Goal: Task Accomplishment & Management: Manage account settings

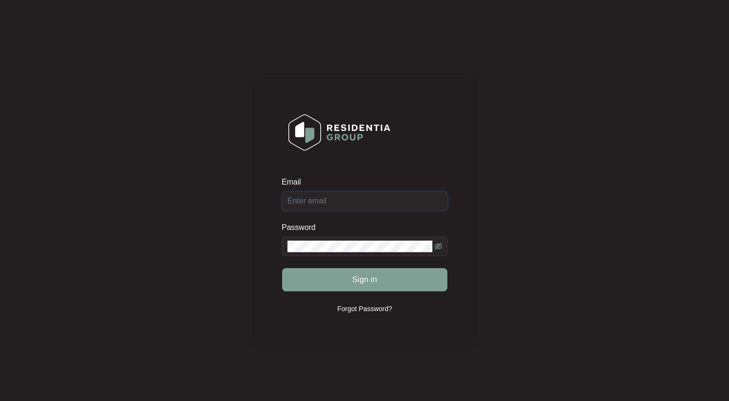
click at [309, 209] on input "Email" at bounding box center [364, 200] width 166 height 19
click at [282, 268] on button "Sign in" at bounding box center [364, 279] width 165 height 23
type input "[EMAIL_ADDRESS][DOMAIN_NAME]"
click at [370, 275] on span "Sign in" at bounding box center [364, 280] width 25 height 12
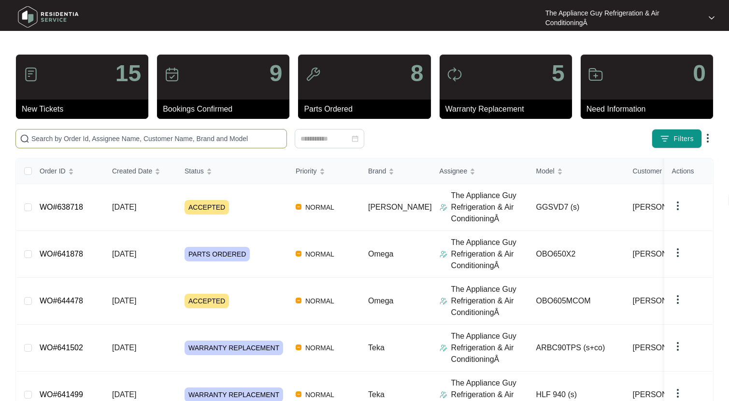
click at [139, 137] on input "text" at bounding box center [156, 138] width 251 height 11
paste input "641821"
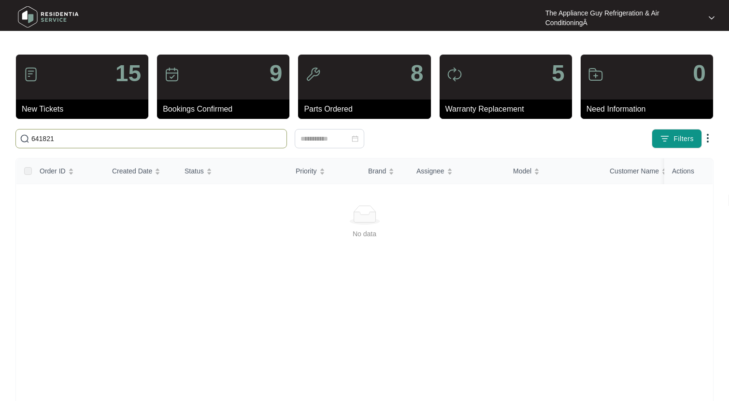
scroll to position [5, 0]
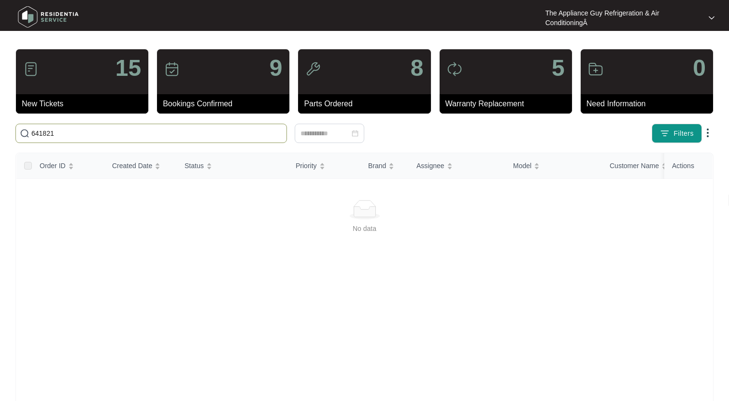
drag, startPoint x: 40, startPoint y: 133, endPoint x: 29, endPoint y: 133, distance: 10.1
click at [30, 133] on span "641821" at bounding box center [150, 133] width 271 height 19
paste input "39299"
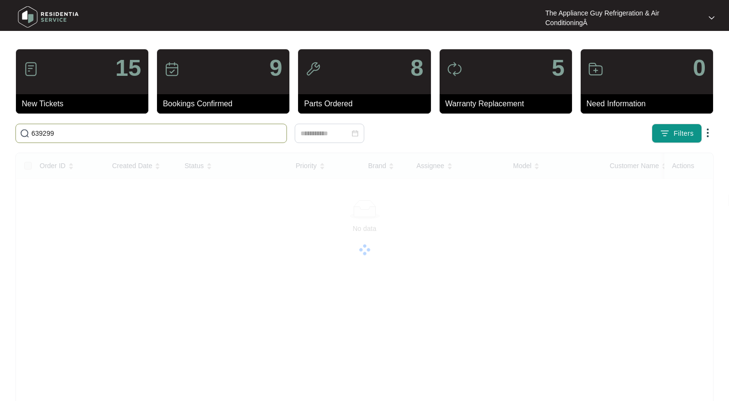
scroll to position [0, 0]
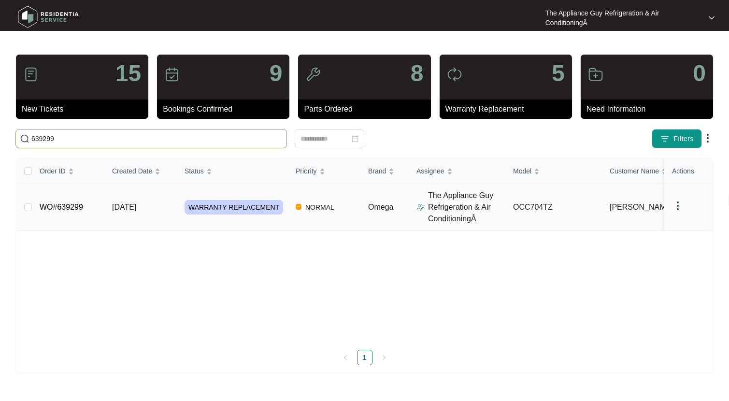
type input "639299"
click at [136, 210] on span "[DATE]" at bounding box center [124, 207] width 24 height 8
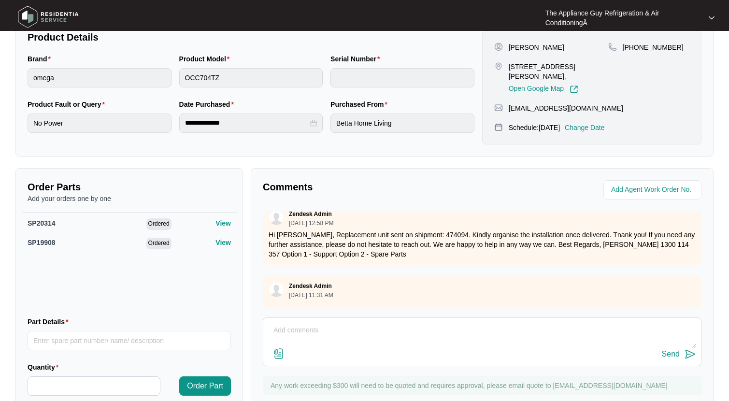
scroll to position [261, 0]
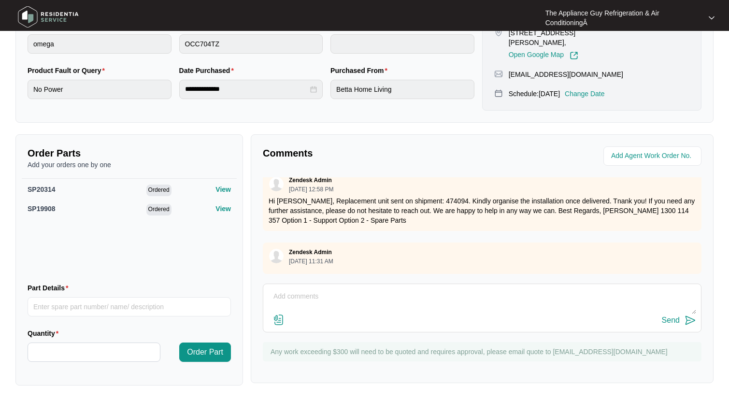
click at [285, 295] on textarea at bounding box center [482, 301] width 428 height 25
type textarea "Hey Team, Where is my cooktop for this customer?"
click at [669, 315] on button "Send" at bounding box center [678, 320] width 34 height 13
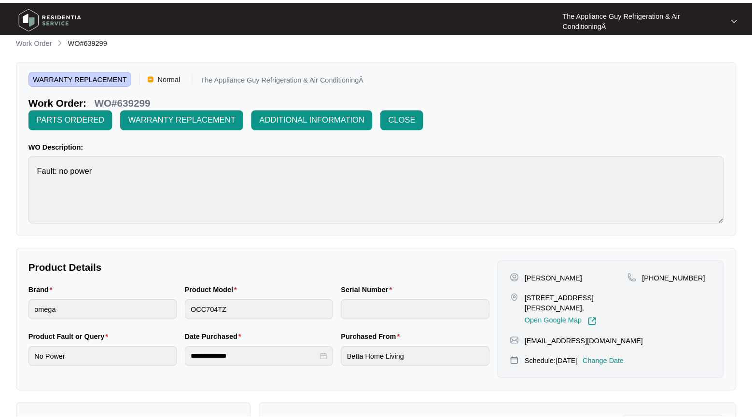
scroll to position [0, 0]
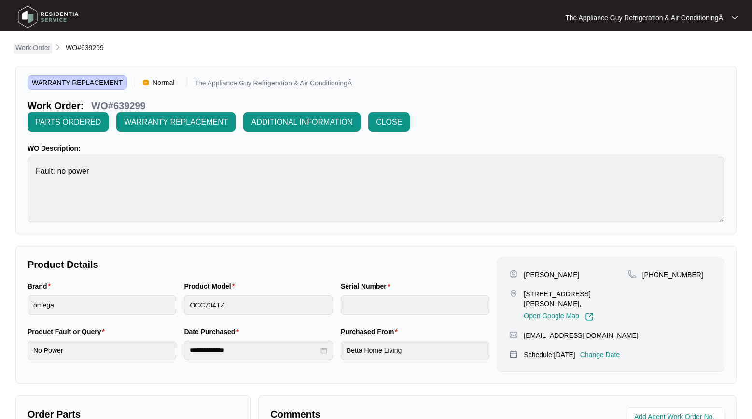
click at [34, 48] on p "Work Order" at bounding box center [32, 48] width 35 height 10
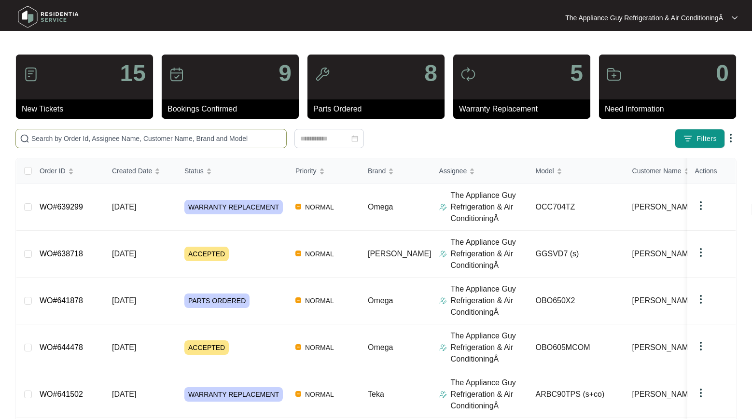
click at [57, 139] on input "text" at bounding box center [156, 138] width 251 height 11
paste input "641262"
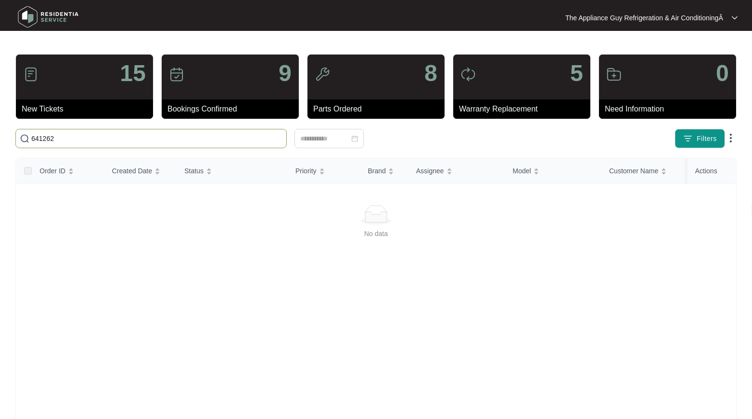
drag, startPoint x: 59, startPoint y: 137, endPoint x: 32, endPoint y: 138, distance: 27.5
click at [32, 138] on input "641262" at bounding box center [156, 138] width 251 height 11
paste input "2951"
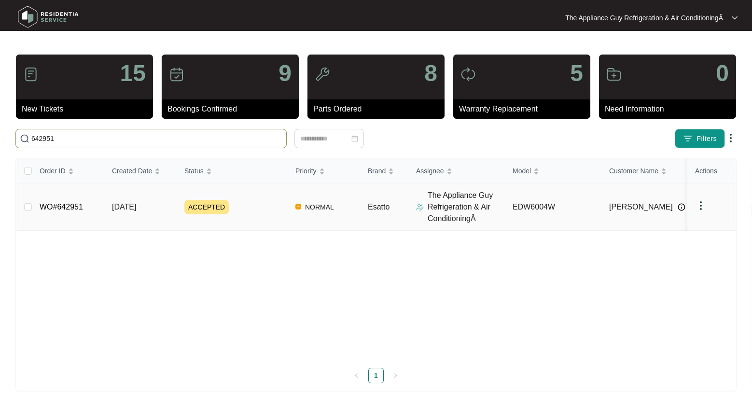
type input "642951"
click at [126, 206] on span "[DATE]" at bounding box center [124, 207] width 24 height 8
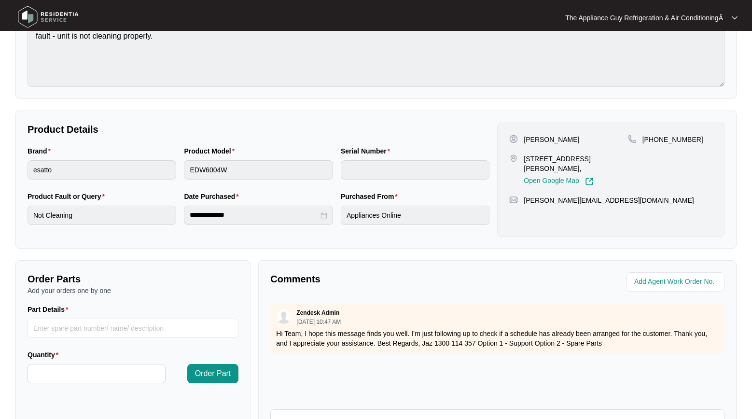
scroll to position [115, 0]
click at [533, 182] on link "Open Google Map" at bounding box center [559, 182] width 70 height 9
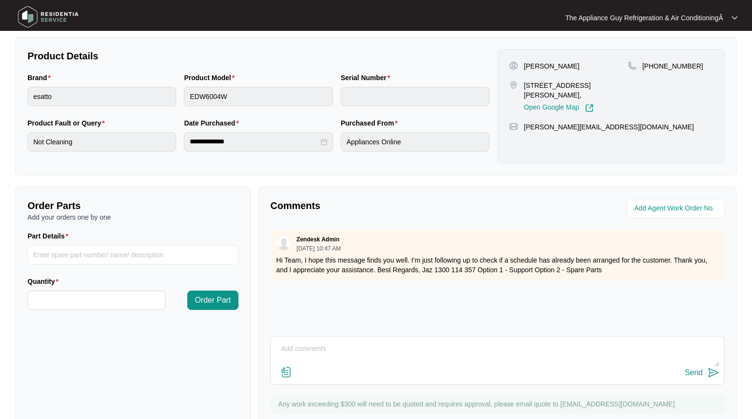
scroll to position [192, 0]
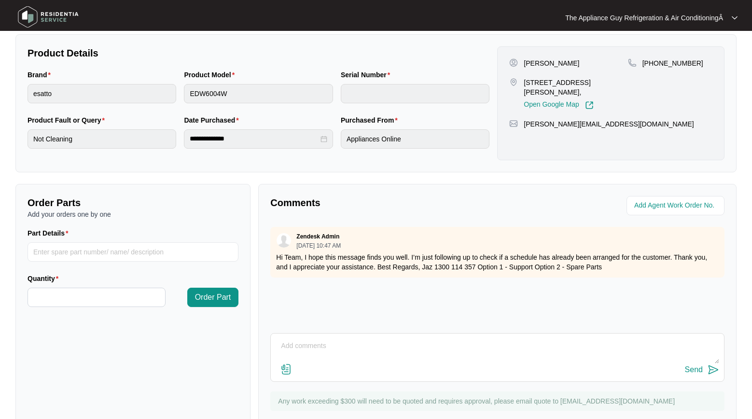
click at [308, 341] on textarea at bounding box center [498, 350] width 444 height 25
type textarea "H"
type textarea "Waiting on response from real estate to get tenant details"
click at [705, 374] on button "Send" at bounding box center [702, 370] width 34 height 13
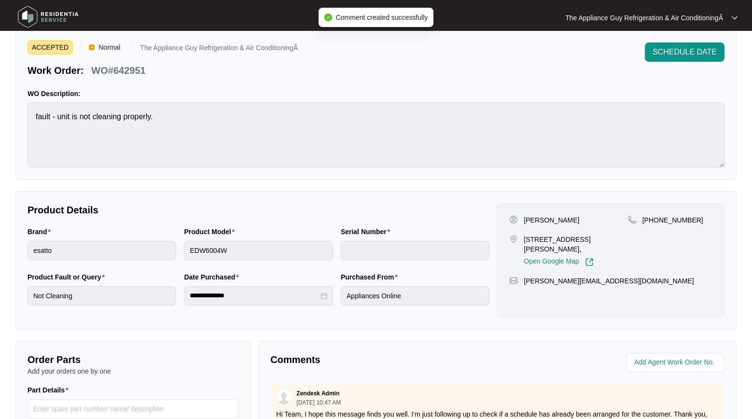
scroll to position [0, 0]
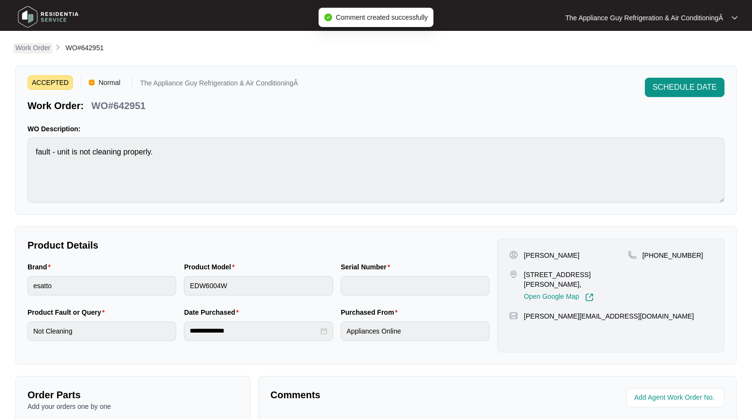
click at [35, 50] on p "Work Order" at bounding box center [32, 48] width 35 height 10
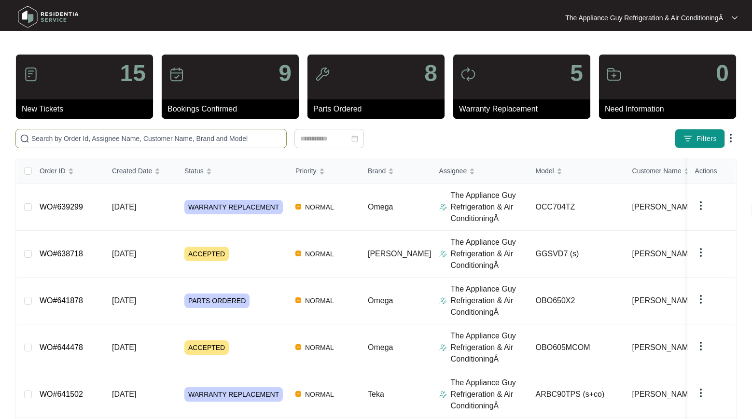
click at [72, 135] on input "text" at bounding box center [156, 138] width 251 height 11
paste input "642951"
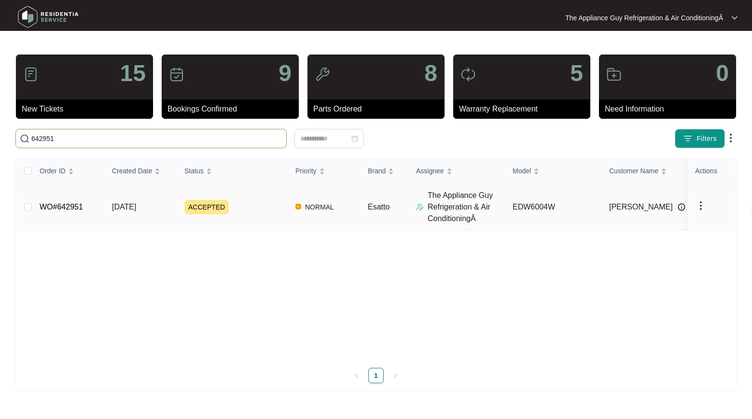
type input "642951"
click at [136, 203] on span "[DATE]" at bounding box center [124, 207] width 24 height 8
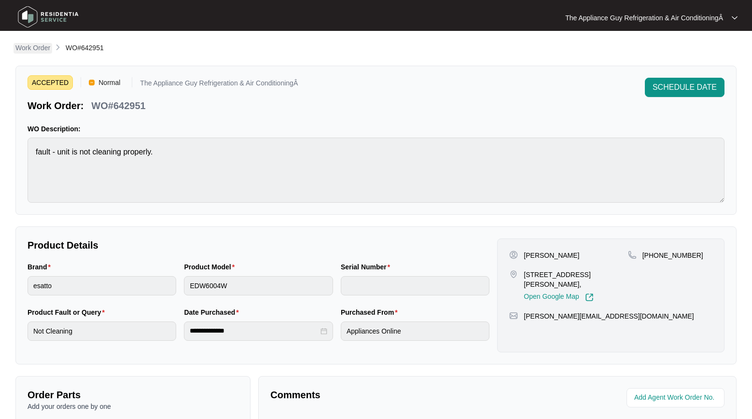
drag, startPoint x: 25, startPoint y: 55, endPoint x: 30, endPoint y: 52, distance: 5.4
click at [25, 55] on div "**********" at bounding box center [375, 333] width 721 height 582
click at [32, 51] on p "Work Order" at bounding box center [32, 48] width 35 height 10
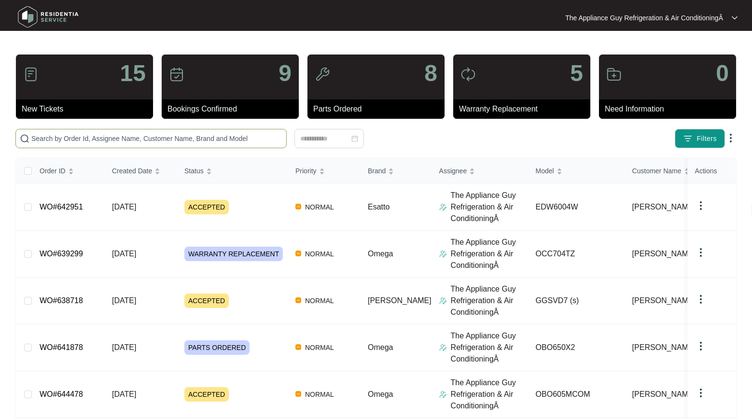
click at [84, 144] on span at bounding box center [150, 138] width 271 height 19
click at [84, 140] on input "text" at bounding box center [156, 138] width 251 height 11
paste input "643879"
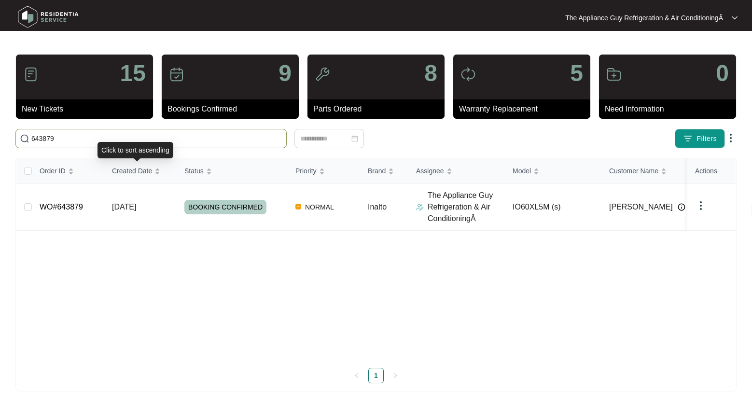
type input "643879"
click at [136, 205] on span "[DATE]" at bounding box center [124, 207] width 24 height 8
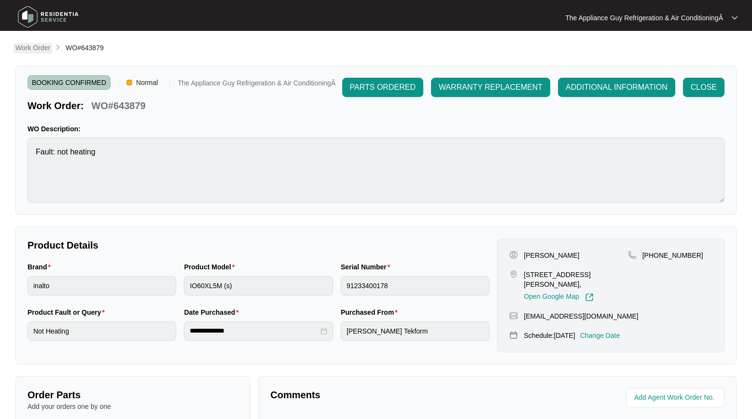
click at [41, 49] on p "Work Order" at bounding box center [32, 48] width 35 height 10
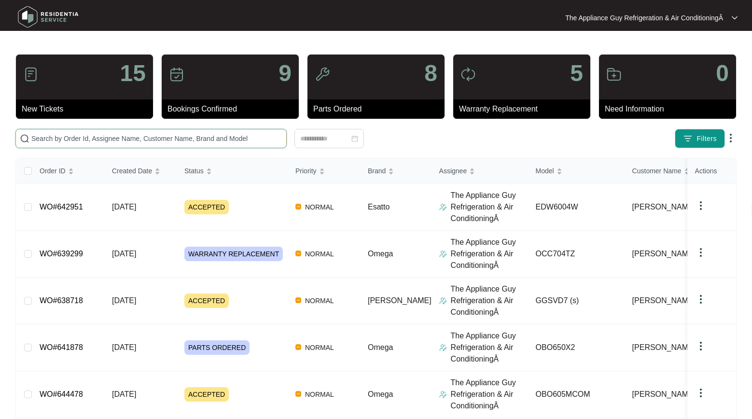
click at [64, 138] on input "text" at bounding box center [156, 138] width 251 height 11
paste input "63555"
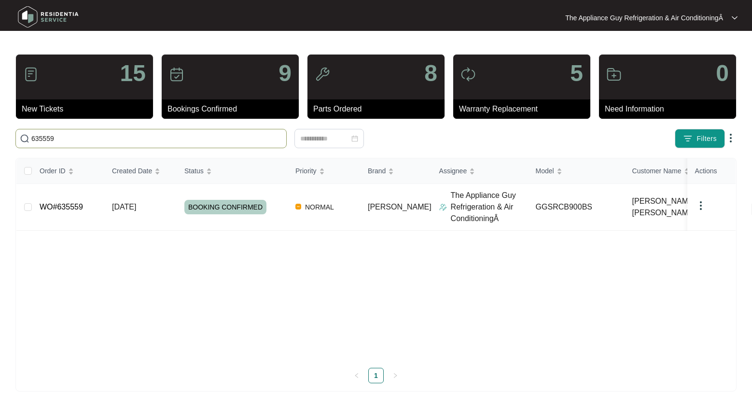
type input "635559"
click at [160, 212] on td "[DATE]" at bounding box center [140, 207] width 72 height 47
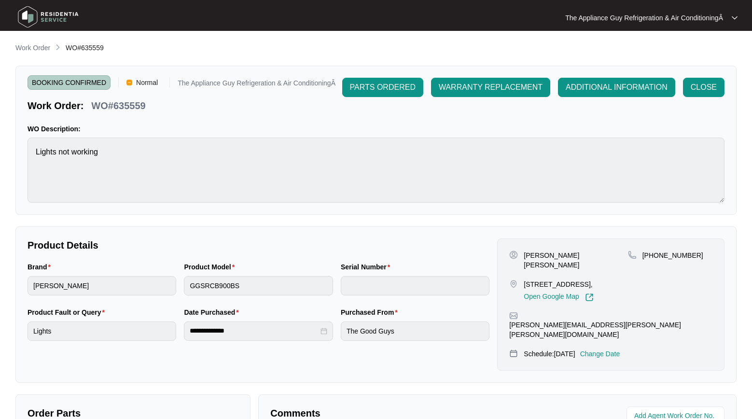
click at [525, 280] on p "[STREET_ADDRESS]," at bounding box center [559, 285] width 70 height 10
drag, startPoint x: 525, startPoint y: 273, endPoint x: 538, endPoint y: 282, distance: 15.9
click at [538, 282] on p "[STREET_ADDRESS]," at bounding box center [559, 285] width 70 height 10
copy p "[STREET_ADDRESS]"
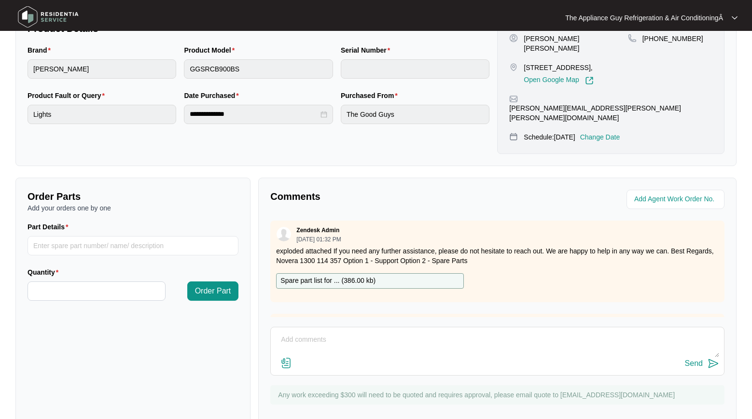
scroll to position [221, 0]
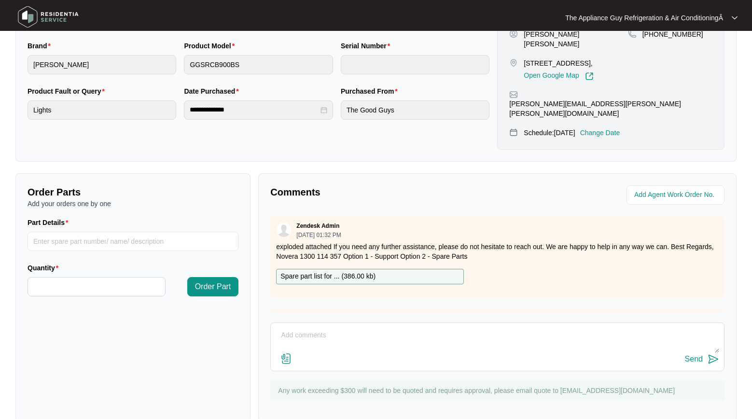
click at [289, 328] on textarea at bounding box center [498, 340] width 444 height 25
type textarea "All sorted new rangehood installed and tested."
click at [699, 355] on div "Send" at bounding box center [694, 359] width 18 height 9
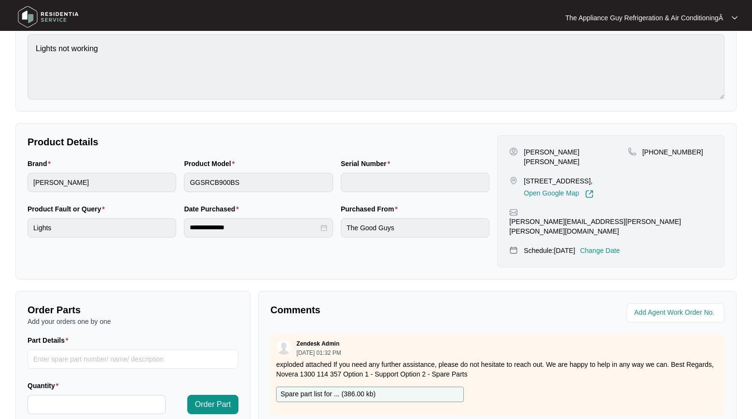
scroll to position [0, 0]
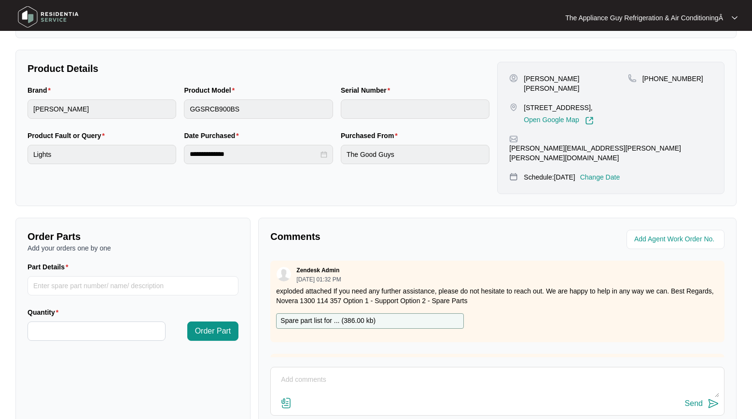
click at [388, 286] on p "exploded attached If you need any further assistance, please do not hesitate to…" at bounding box center [497, 295] width 443 height 19
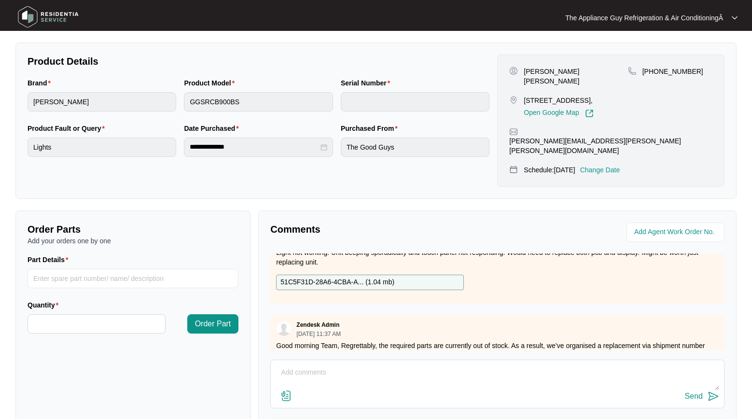
scroll to position [121, 0]
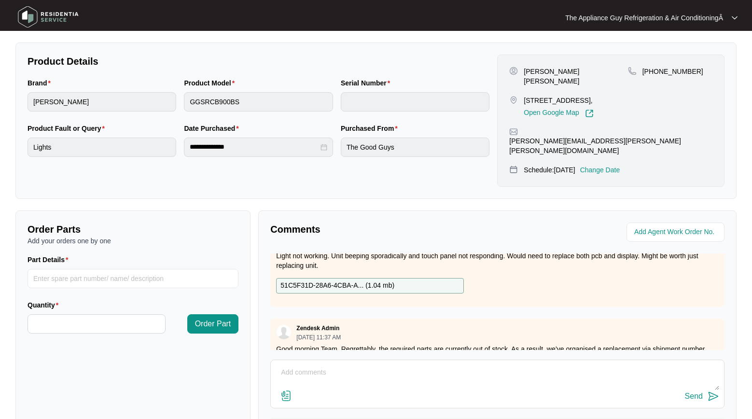
click at [377, 278] on div "51C5F31D-28A6-4CBA-A... ( 1.04 mb )" at bounding box center [370, 285] width 188 height 15
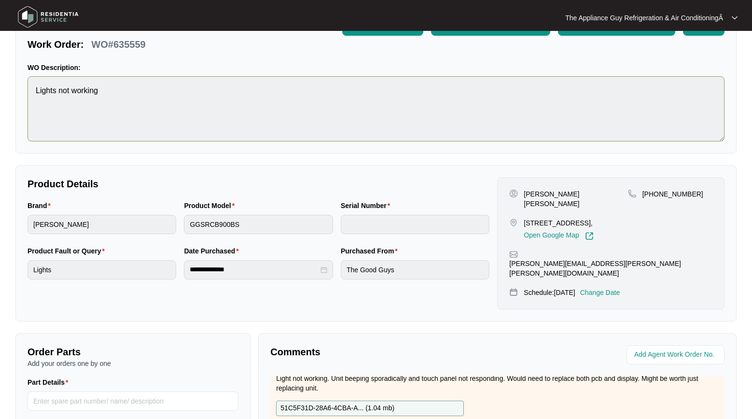
scroll to position [0, 0]
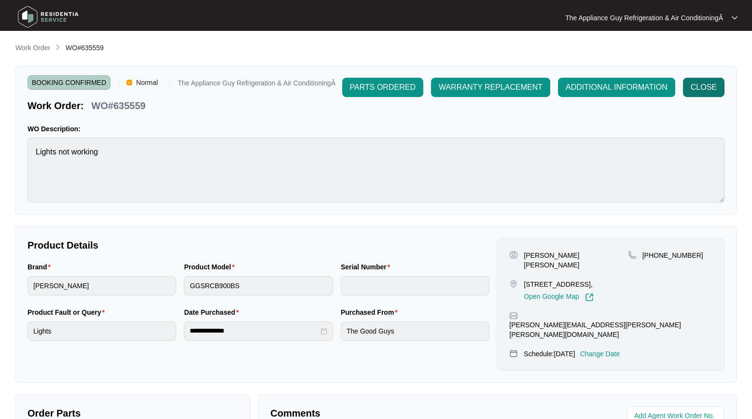
click at [704, 92] on span "CLOSE" at bounding box center [704, 88] width 26 height 12
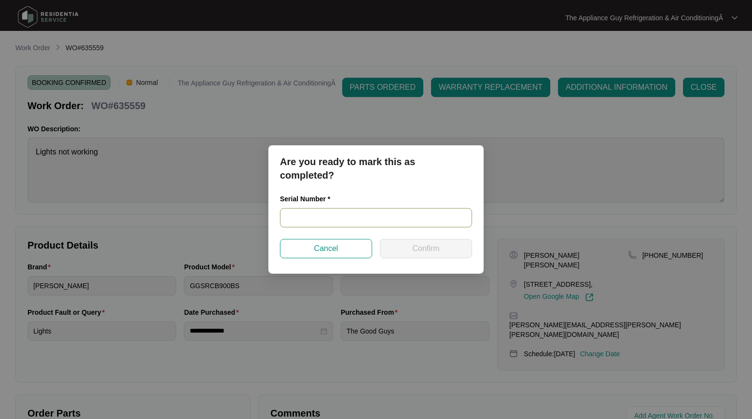
click at [361, 220] on input "text" at bounding box center [376, 217] width 192 height 19
type input "AB9231000081"
click at [405, 251] on button "Confirm" at bounding box center [426, 248] width 92 height 19
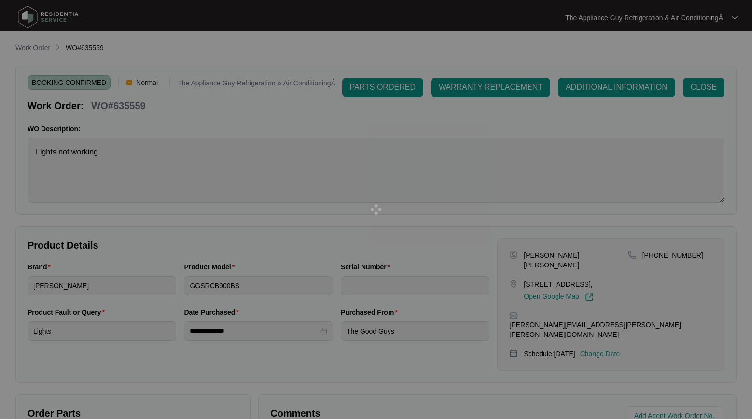
type input "AB9231000081"
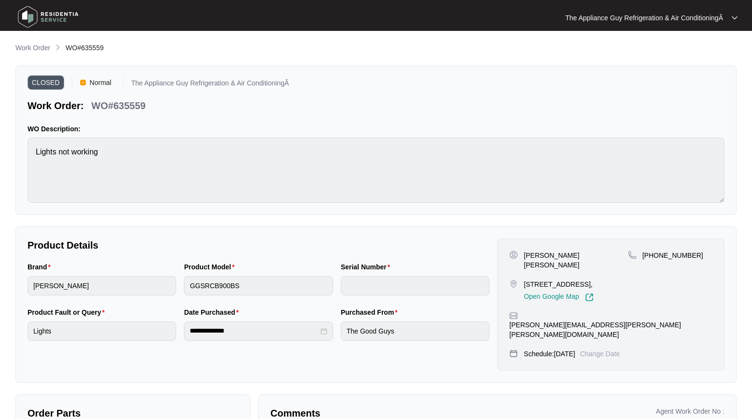
drag, startPoint x: 38, startPoint y: 48, endPoint x: 37, endPoint y: 53, distance: 4.9
click at [38, 48] on p "Work Order" at bounding box center [32, 48] width 35 height 10
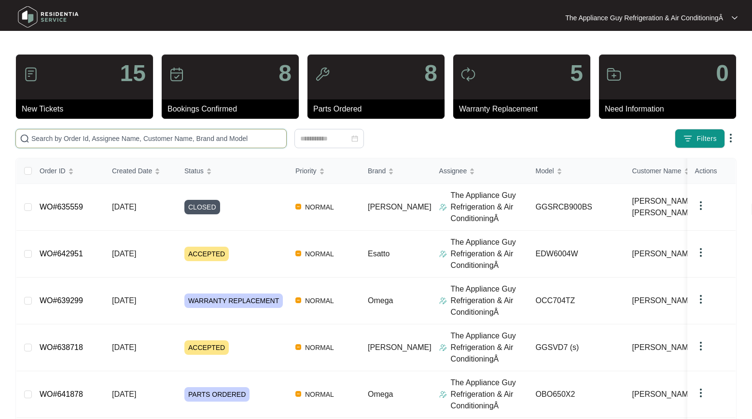
click at [62, 135] on input "text" at bounding box center [156, 138] width 251 height 11
paste input "626737"
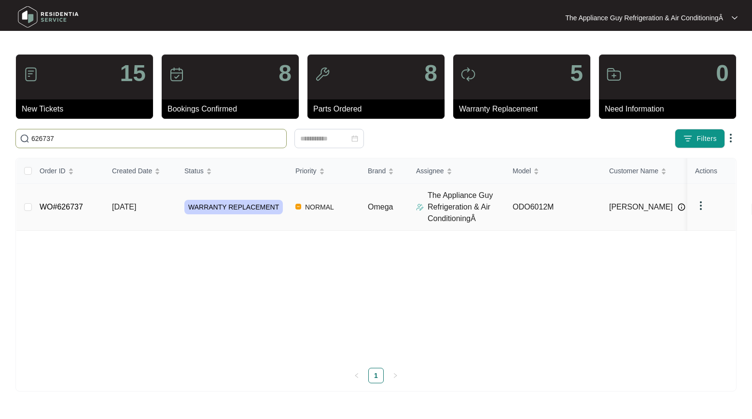
type input "626737"
click at [133, 204] on span "[DATE]" at bounding box center [124, 207] width 24 height 8
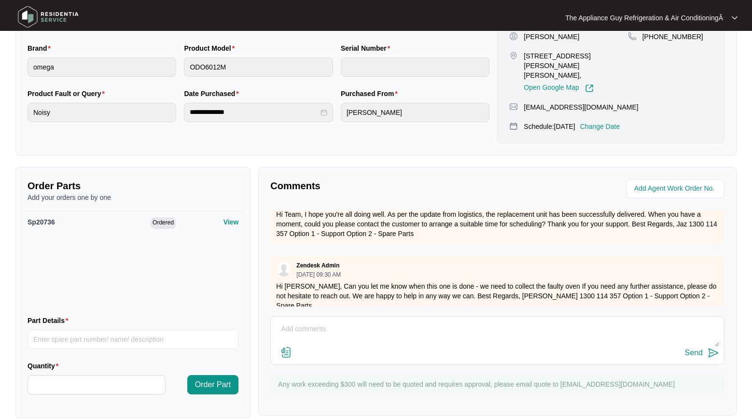
scroll to position [243, 0]
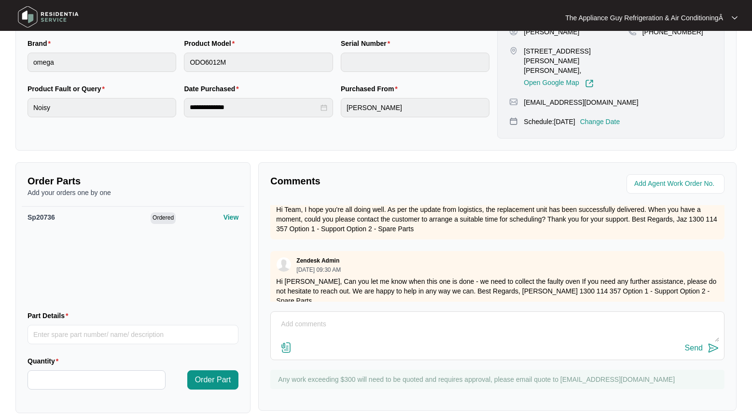
click at [290, 317] on textarea at bounding box center [498, 329] width 444 height 25
type textarea "Have left msg waiting on response"
click at [695, 344] on div "Send" at bounding box center [694, 348] width 18 height 9
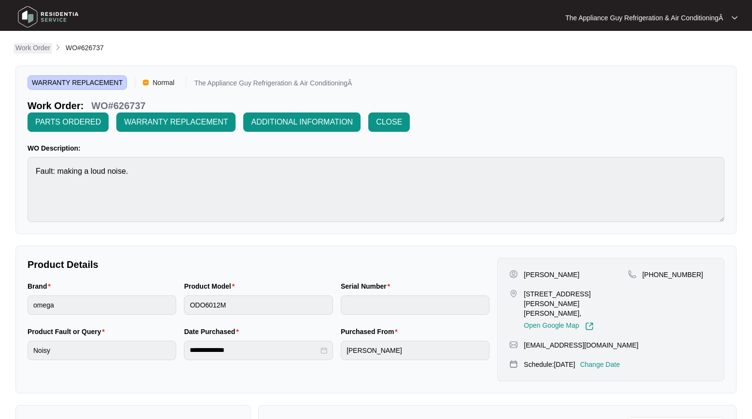
click at [39, 46] on p "Work Order" at bounding box center [32, 48] width 35 height 10
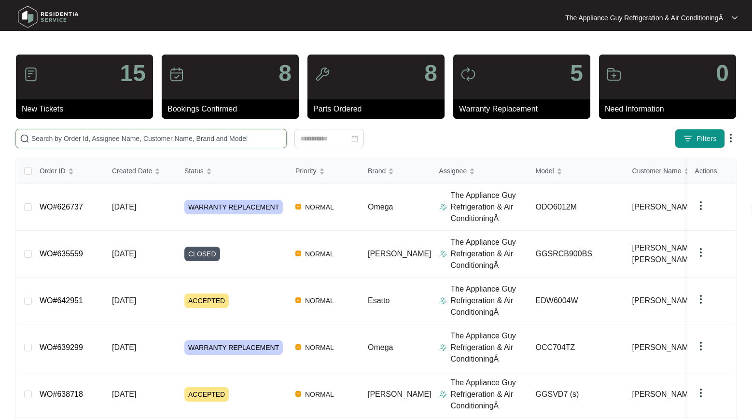
click at [78, 141] on input "text" at bounding box center [156, 138] width 251 height 11
paste input "642951"
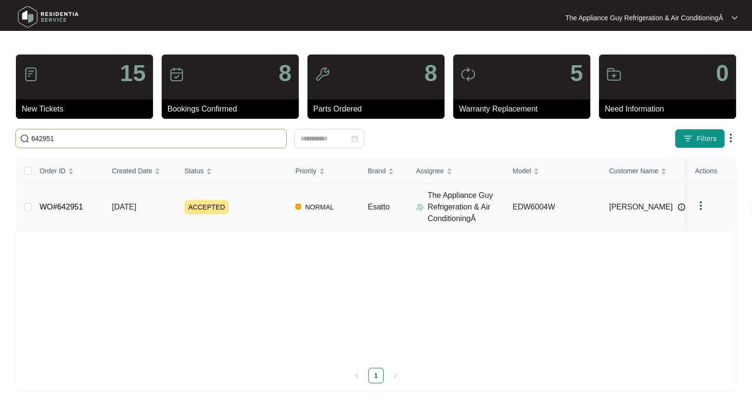
type input "642951"
click at [136, 207] on span "[DATE]" at bounding box center [124, 207] width 24 height 8
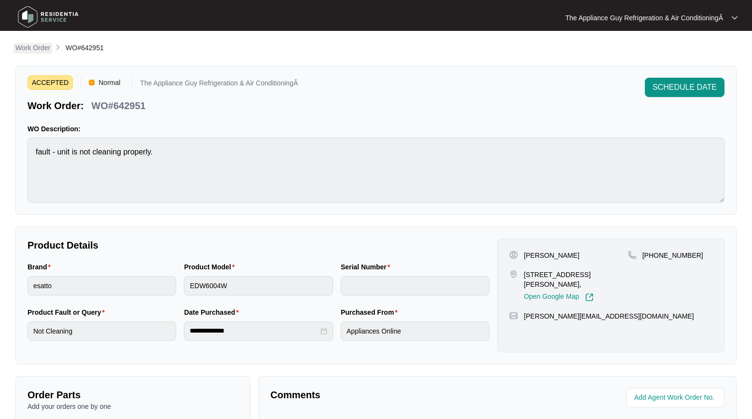
click at [38, 48] on p "Work Order" at bounding box center [32, 48] width 35 height 10
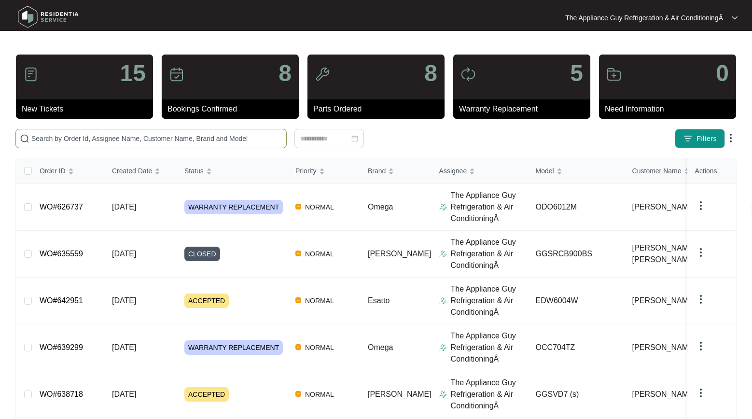
click at [56, 142] on input "text" at bounding box center [156, 138] width 251 height 11
paste input "641157"
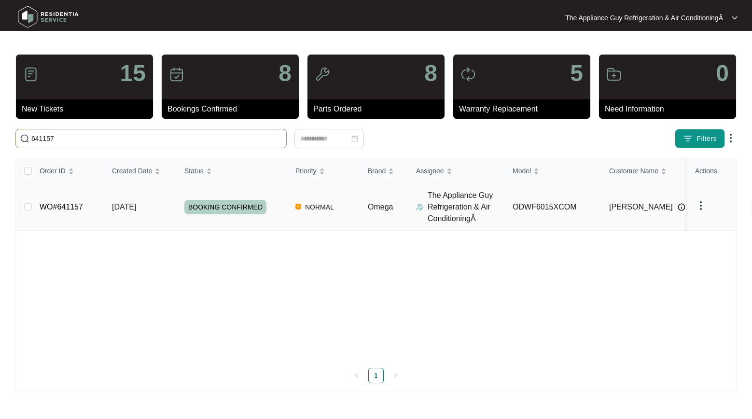
type input "641157"
click at [154, 206] on td "[DATE]" at bounding box center [140, 207] width 72 height 47
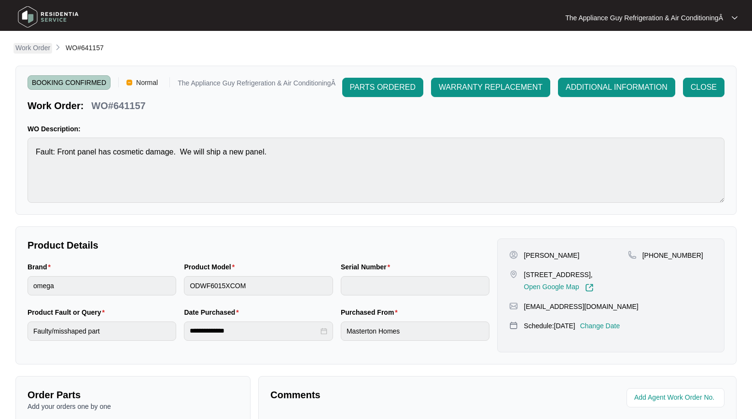
click at [41, 48] on p "Work Order" at bounding box center [32, 48] width 35 height 10
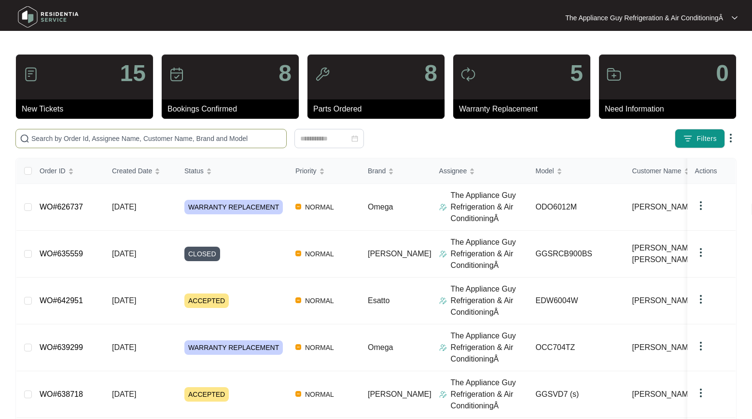
click at [65, 140] on input "text" at bounding box center [156, 138] width 251 height 11
paste input "636422"
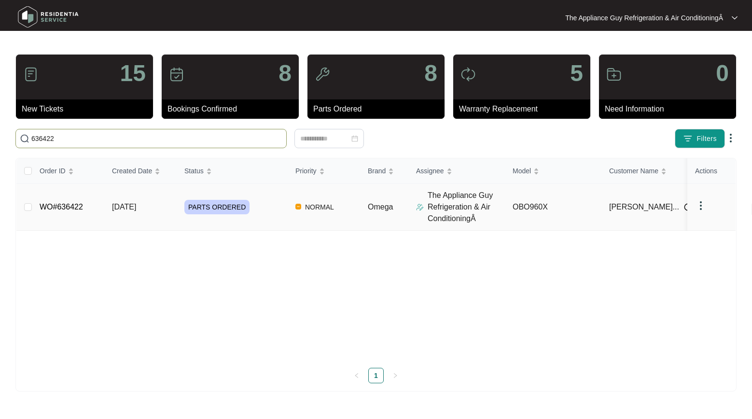
type input "636422"
click at [137, 212] on td "[DATE]" at bounding box center [140, 207] width 72 height 47
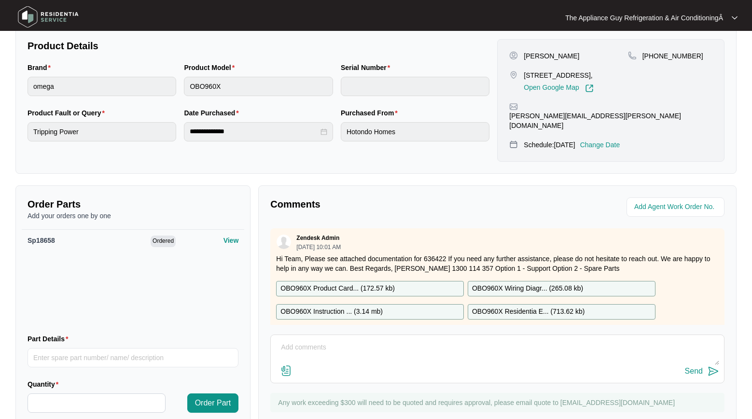
scroll to position [219, 0]
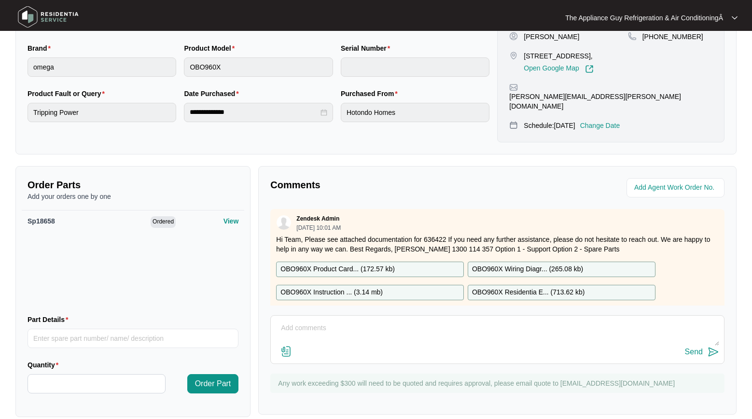
click at [412, 183] on div "Comments" at bounding box center [382, 187] width 231 height 19
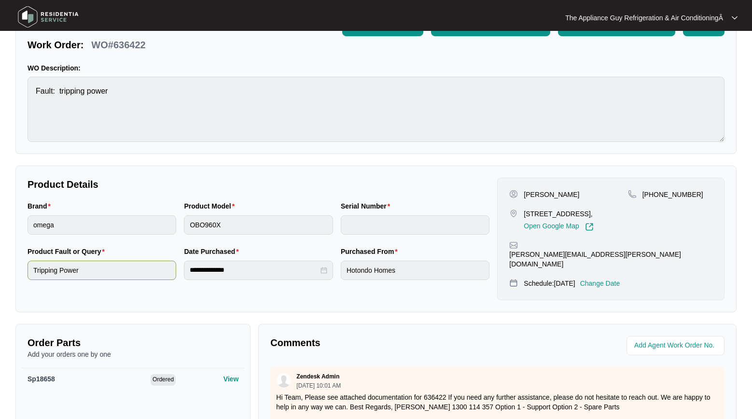
scroll to position [0, 0]
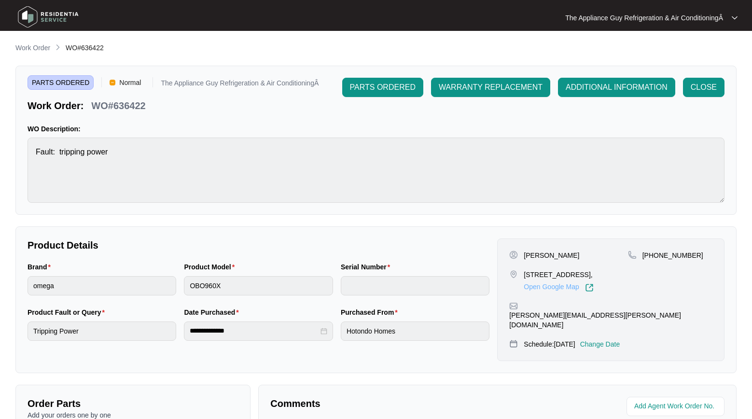
click at [549, 292] on link "Open Google Map" at bounding box center [559, 287] width 70 height 9
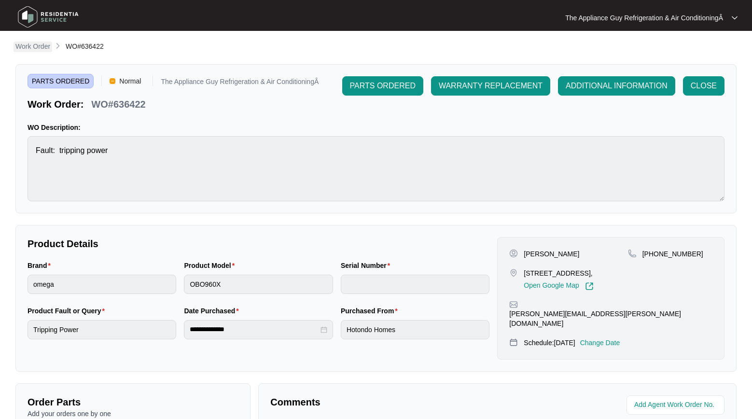
click at [31, 47] on p "Work Order" at bounding box center [32, 47] width 35 height 10
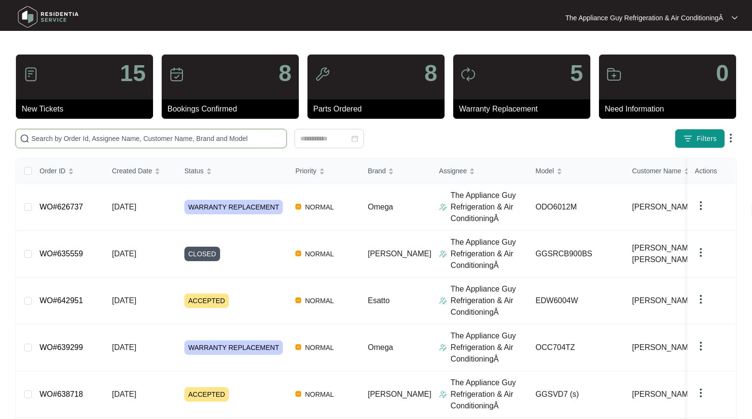
scroll to position [1, 0]
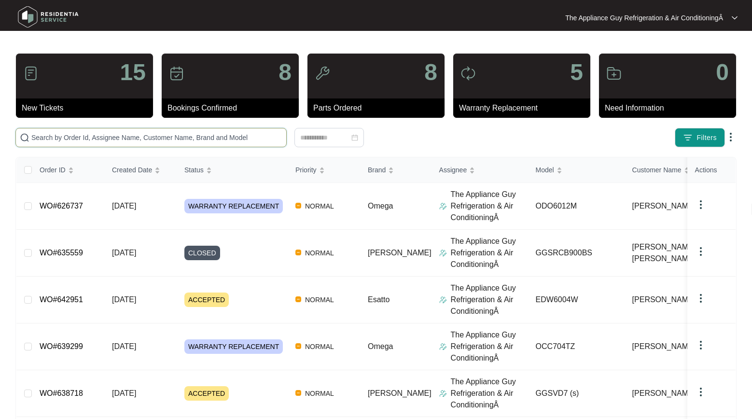
click at [99, 141] on input "text" at bounding box center [156, 137] width 251 height 11
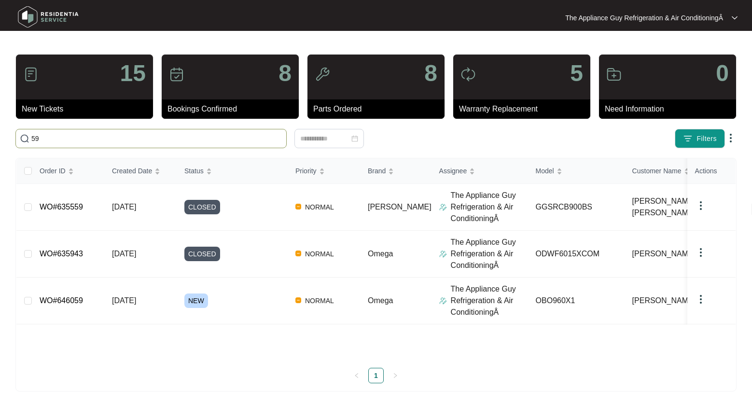
type input "5"
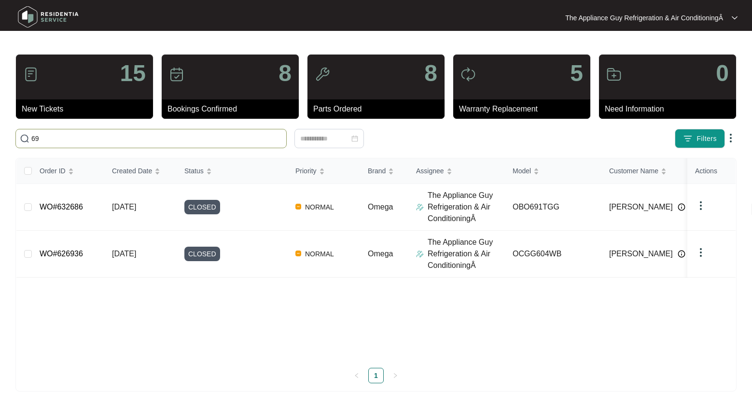
type input "6"
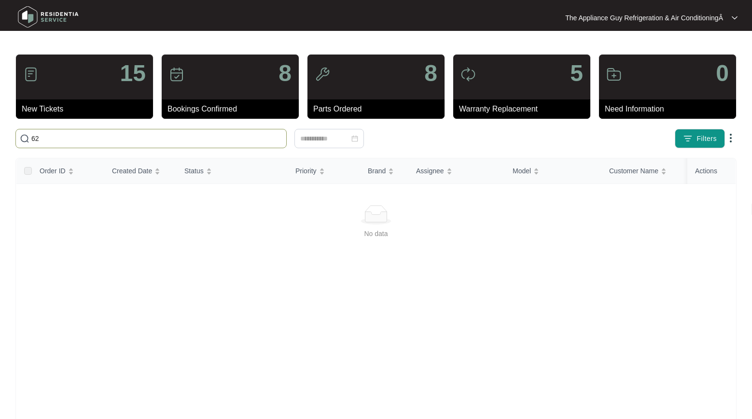
type input "6"
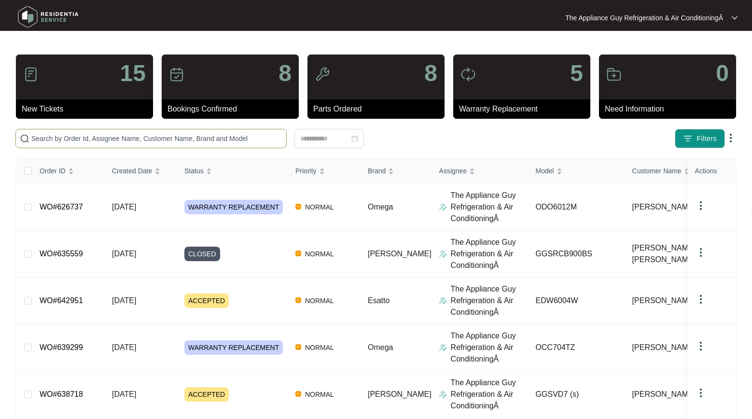
paste input "590418"
type input "590418"
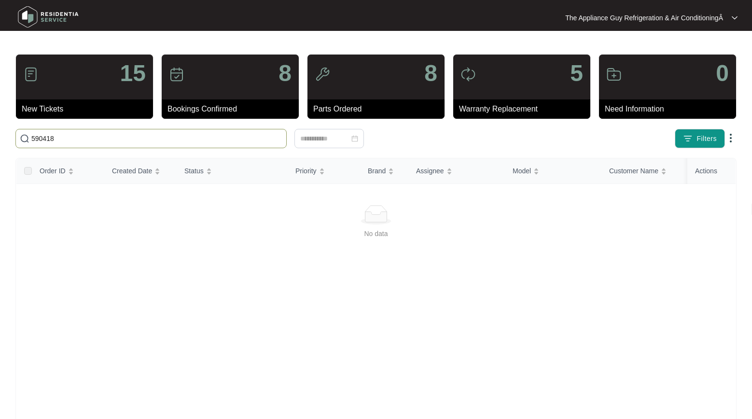
drag, startPoint x: 62, startPoint y: 141, endPoint x: 31, endPoint y: 141, distance: 31.4
click at [31, 141] on input "590418" at bounding box center [156, 138] width 251 height 11
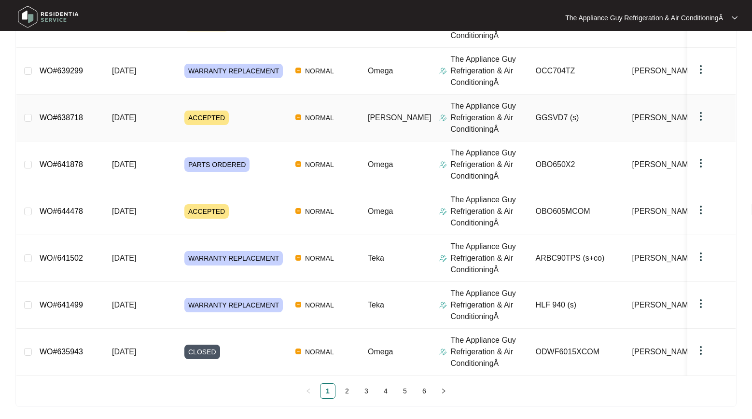
scroll to position [280, 0]
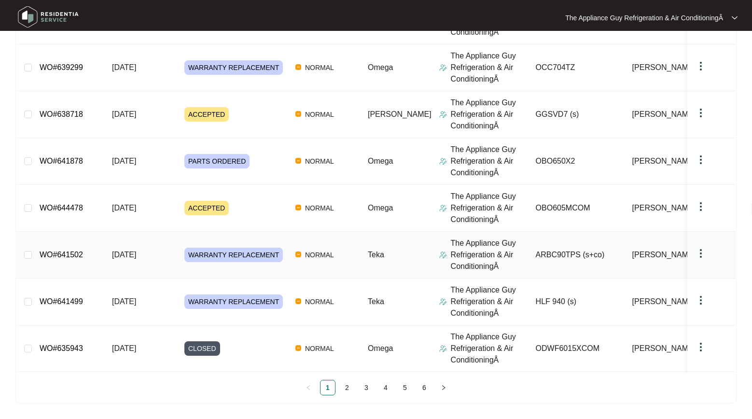
click at [159, 256] on td "[DATE]" at bounding box center [140, 255] width 72 height 47
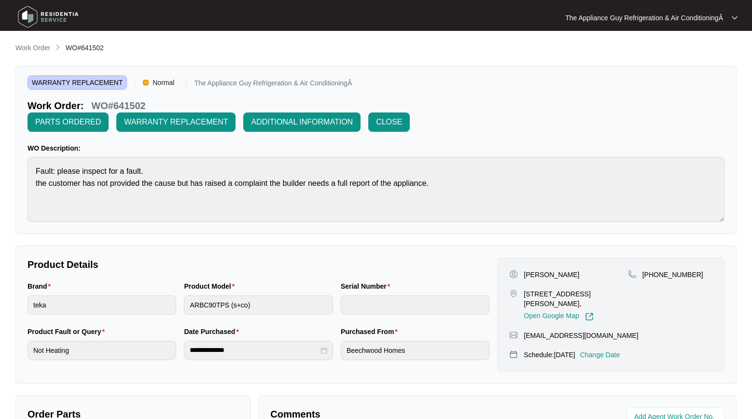
click at [44, 46] on p "Work Order" at bounding box center [32, 48] width 35 height 10
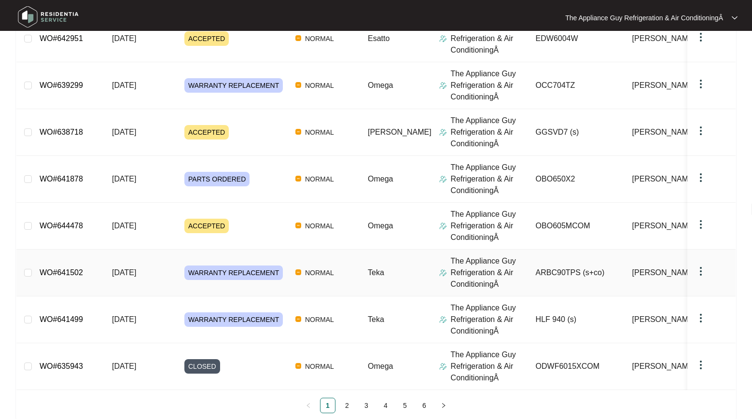
scroll to position [280, 0]
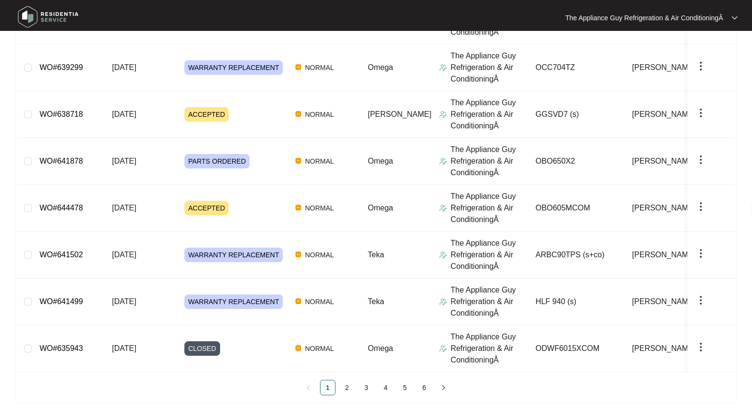
click at [132, 253] on span "[DATE]" at bounding box center [124, 255] width 24 height 8
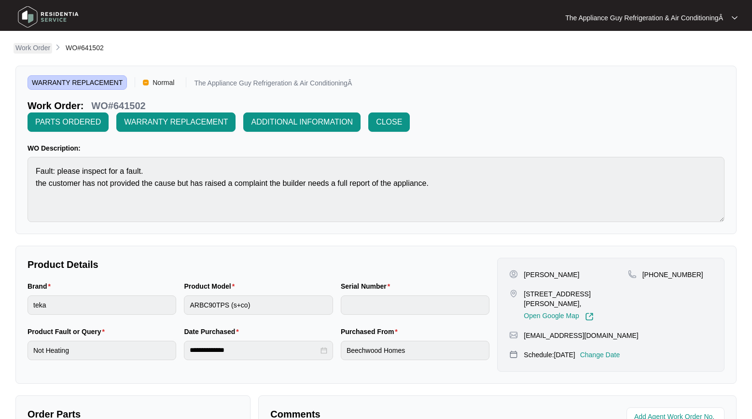
click at [30, 48] on p "Work Order" at bounding box center [32, 48] width 35 height 10
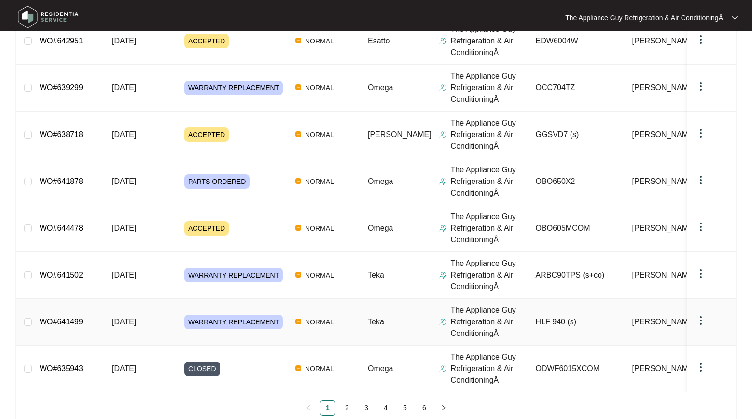
scroll to position [280, 0]
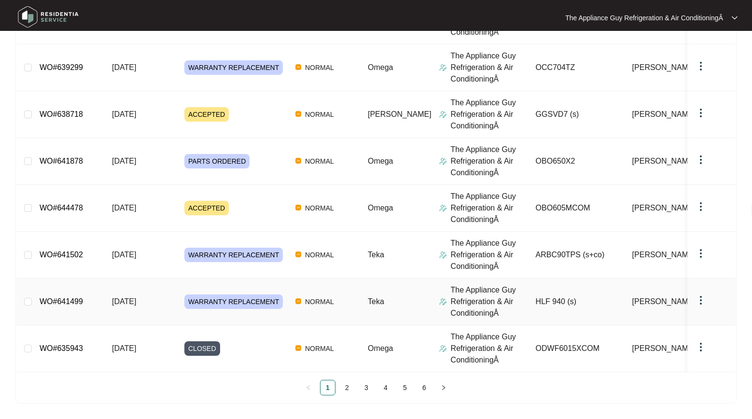
click at [154, 302] on td "[DATE]" at bounding box center [140, 302] width 72 height 47
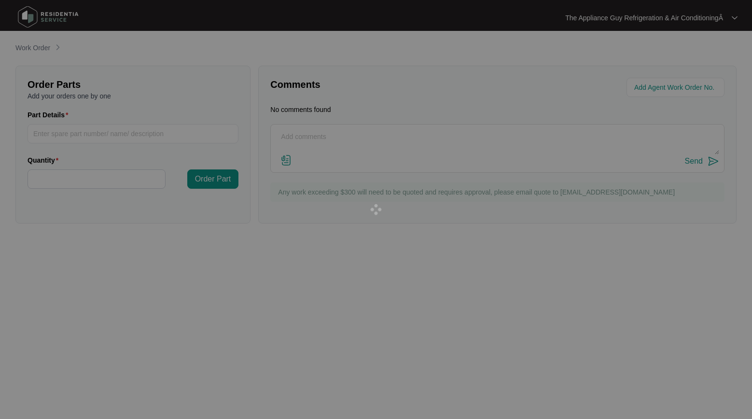
click at [154, 302] on div at bounding box center [376, 209] width 752 height 419
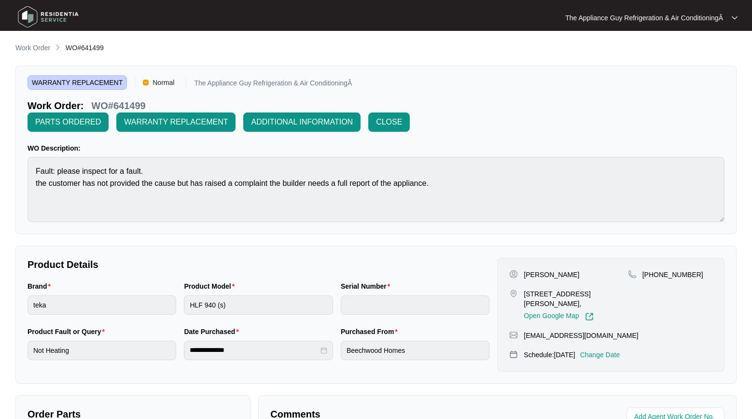
click at [45, 50] on p "Work Order" at bounding box center [32, 48] width 35 height 10
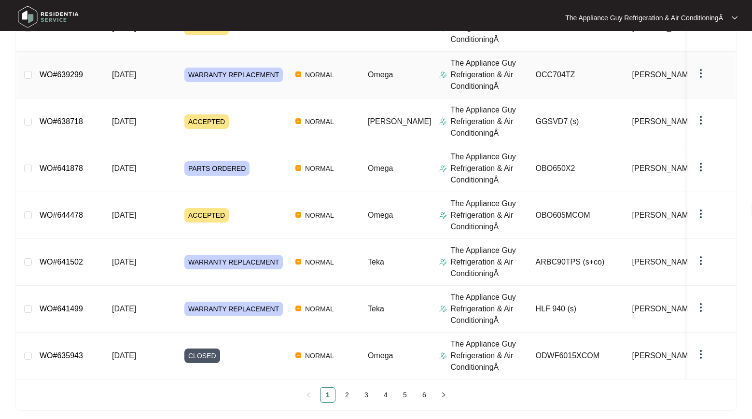
scroll to position [280, 0]
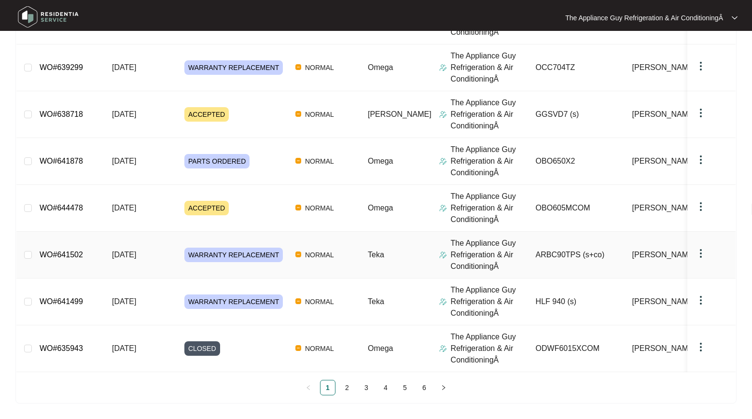
click at [152, 253] on td "[DATE]" at bounding box center [140, 255] width 72 height 47
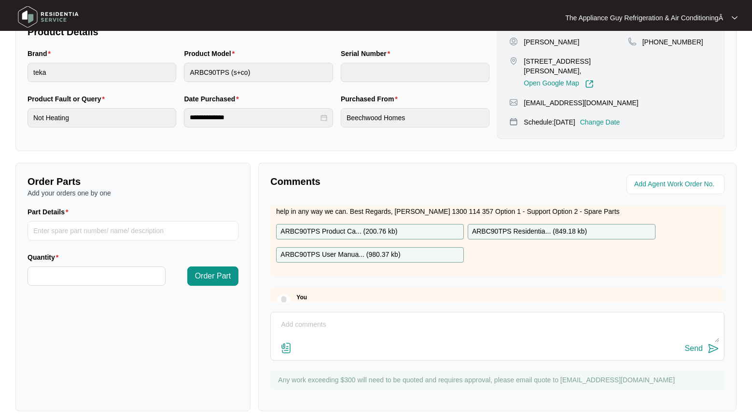
scroll to position [240, 0]
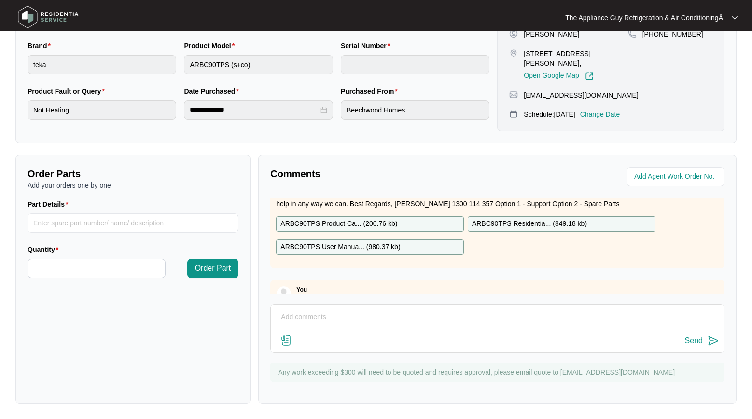
click at [307, 314] on textarea at bounding box center [498, 321] width 444 height 25
type textarea "need someone to call me regarding this job"
click at [694, 339] on div "Send" at bounding box center [694, 341] width 18 height 9
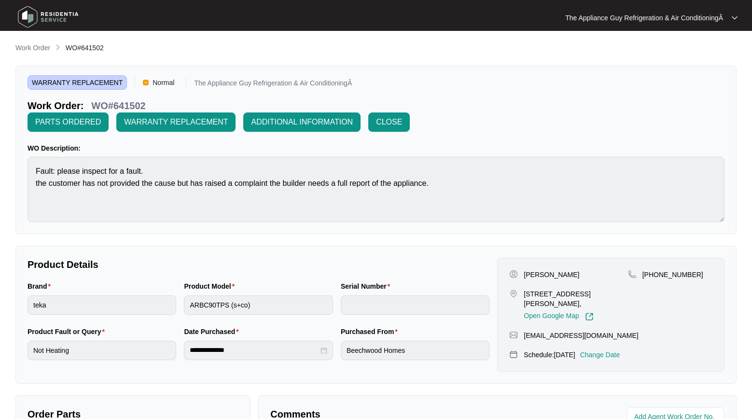
click at [33, 47] on p "Work Order" at bounding box center [32, 48] width 35 height 10
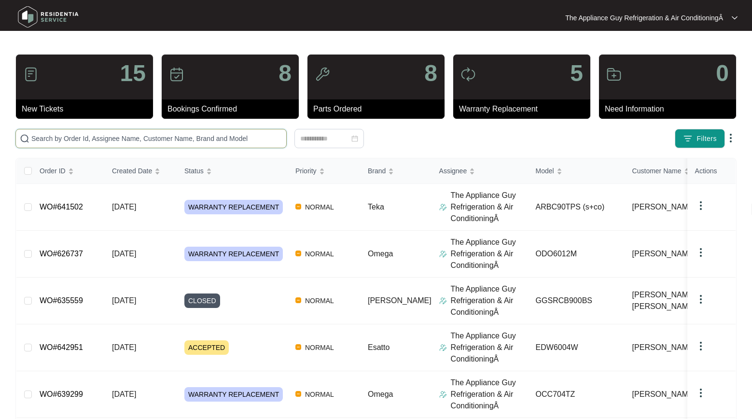
click at [64, 137] on input "text" at bounding box center [156, 138] width 251 height 11
paste input "646059"
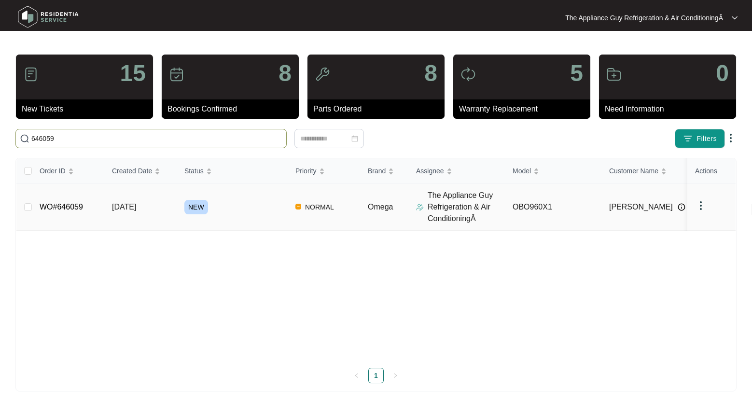
type input "646059"
click at [90, 204] on td "WO#646059" at bounding box center [68, 207] width 72 height 47
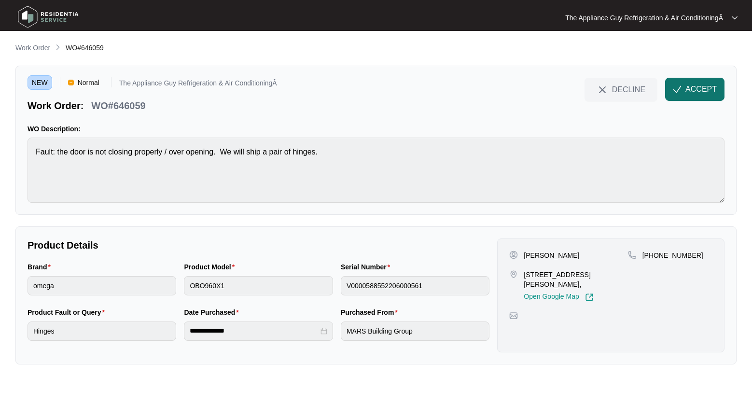
click at [674, 91] on img "button" at bounding box center [677, 89] width 9 height 9
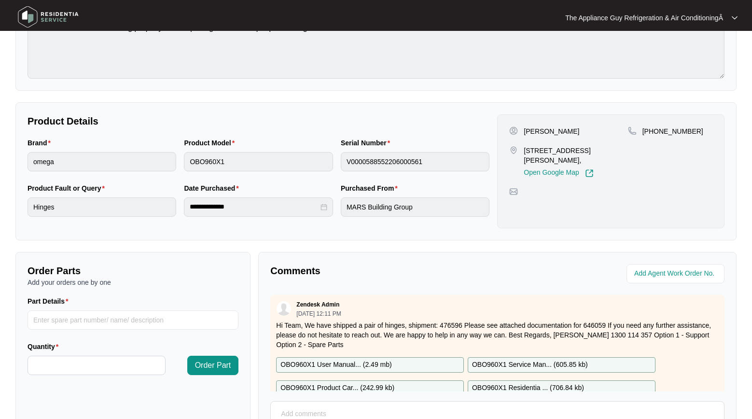
drag, startPoint x: 523, startPoint y: 149, endPoint x: 582, endPoint y: 158, distance: 60.1
click at [582, 158] on div "[STREET_ADDRESS][PERSON_NAME], Open Google Map" at bounding box center [568, 162] width 118 height 32
copy p "[STREET_ADDRESS][PERSON_NAME]"
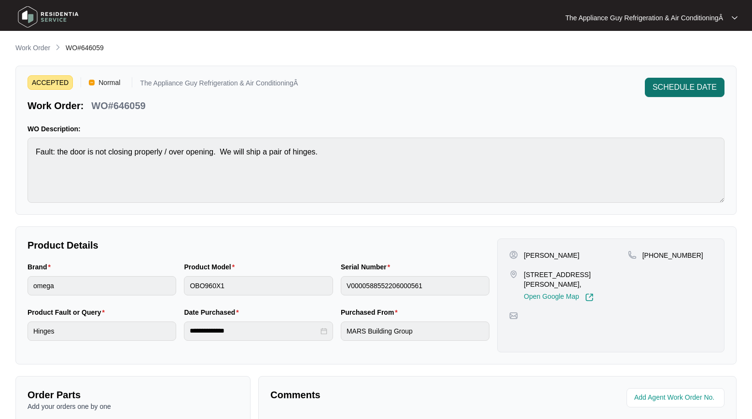
click at [670, 92] on span "SCHEDULE DATE" at bounding box center [685, 88] width 64 height 12
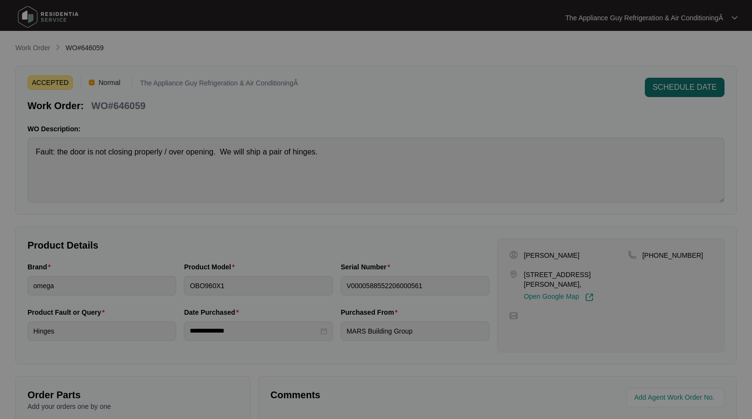
click at [670, 92] on div "Schedule Date Date Confirm Booking" at bounding box center [376, 209] width 752 height 419
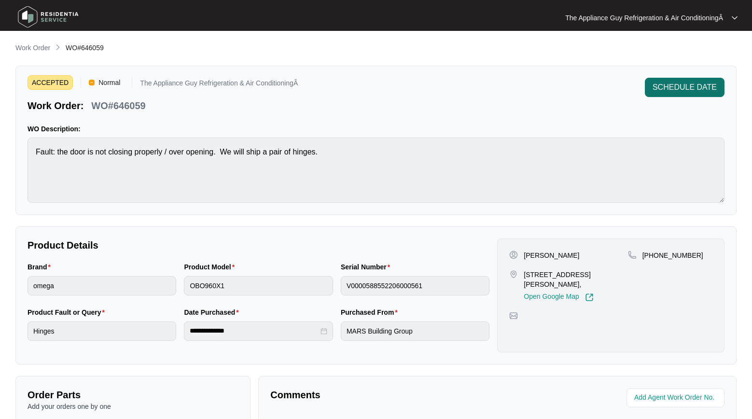
click at [672, 90] on span "SCHEDULE DATE" at bounding box center [685, 88] width 64 height 12
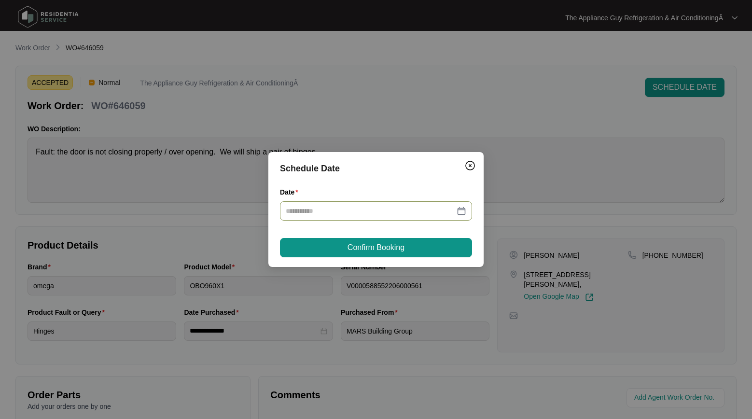
click at [465, 211] on div at bounding box center [376, 211] width 181 height 11
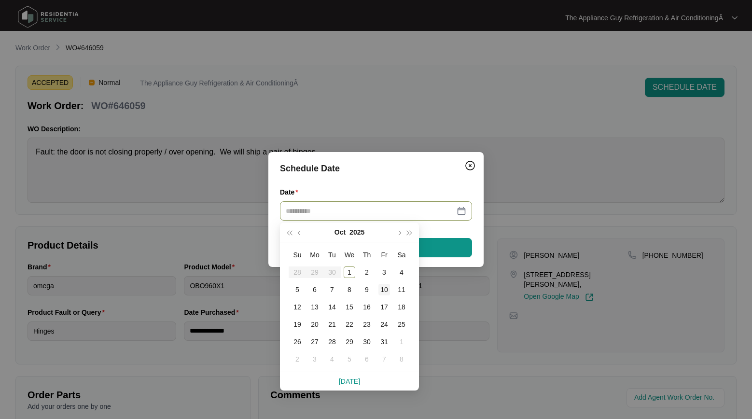
type input "**********"
click at [384, 289] on div "10" at bounding box center [385, 290] width 12 height 12
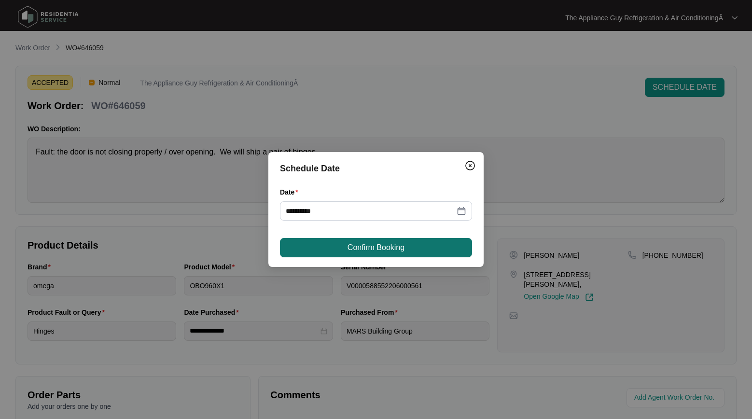
click at [376, 249] on span "Confirm Booking" at bounding box center [376, 248] width 57 height 12
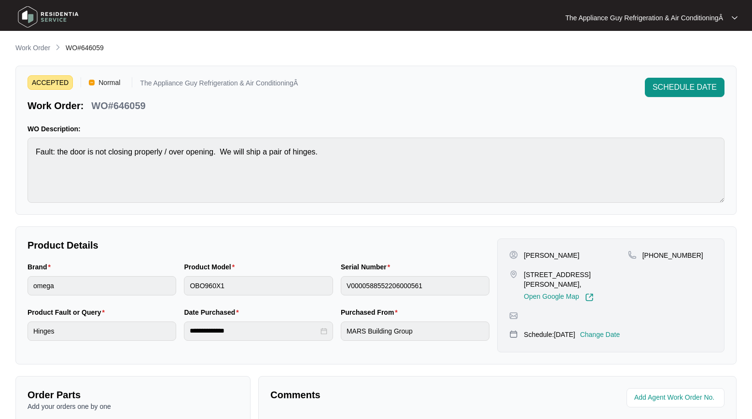
scroll to position [2, 0]
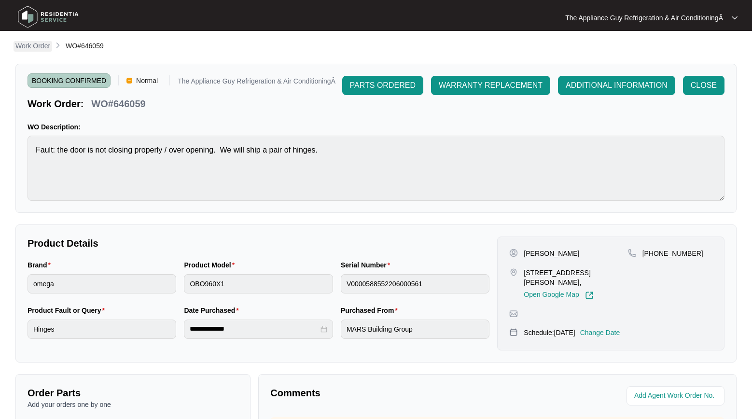
click at [29, 45] on p "Work Order" at bounding box center [32, 46] width 35 height 10
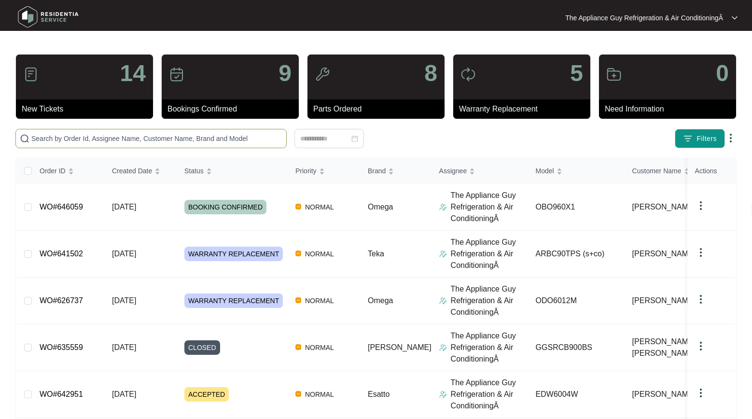
click at [62, 142] on input "text" at bounding box center [156, 138] width 251 height 11
paste input "630762"
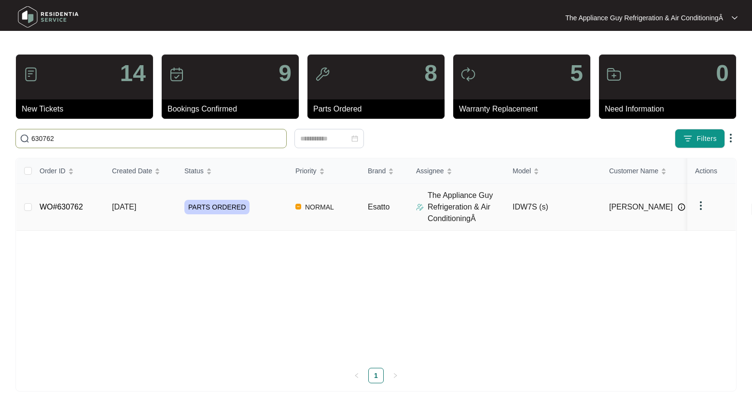
type input "630762"
click at [136, 205] on span "[DATE]" at bounding box center [124, 207] width 24 height 8
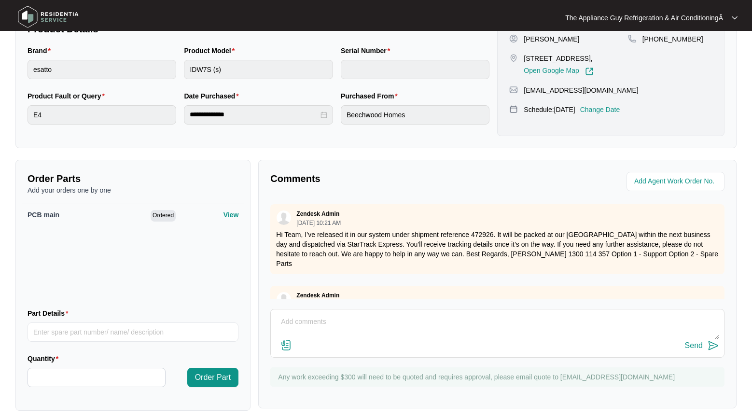
scroll to position [623, 0]
